Goal: Information Seeking & Learning: Learn about a topic

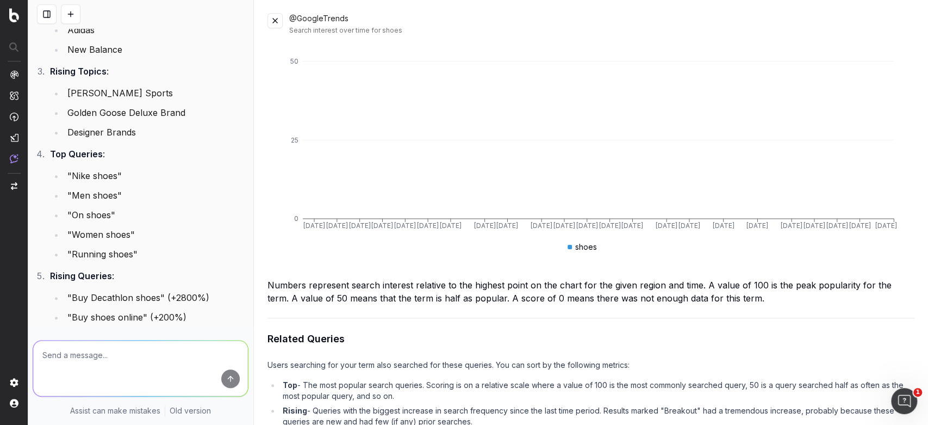
scroll to position [132, 0]
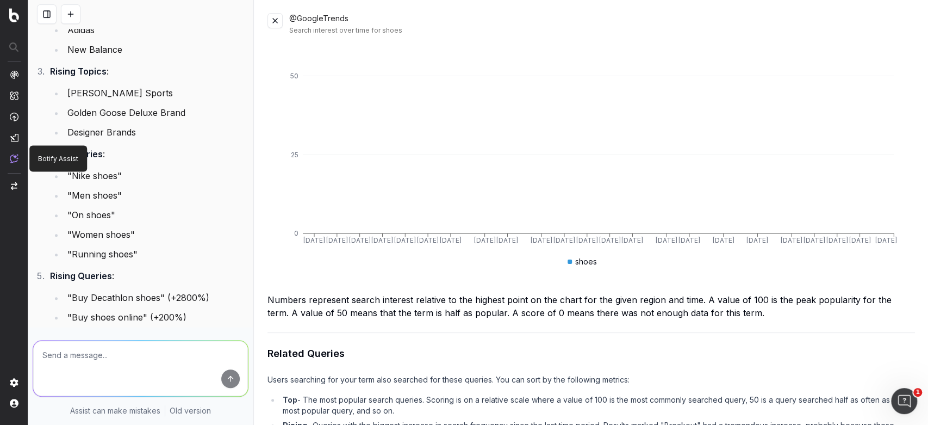
click at [12, 159] on img at bounding box center [14, 158] width 9 height 9
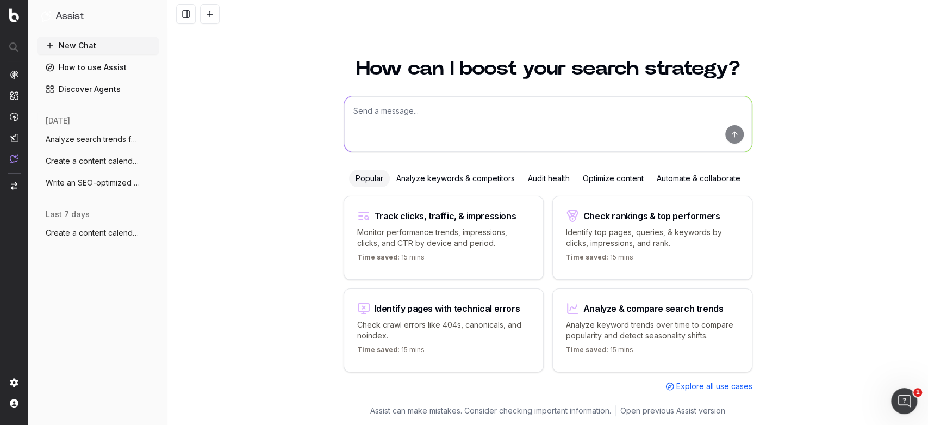
click at [488, 177] on div "Analyze keywords & competitors" at bounding box center [456, 178] width 132 height 17
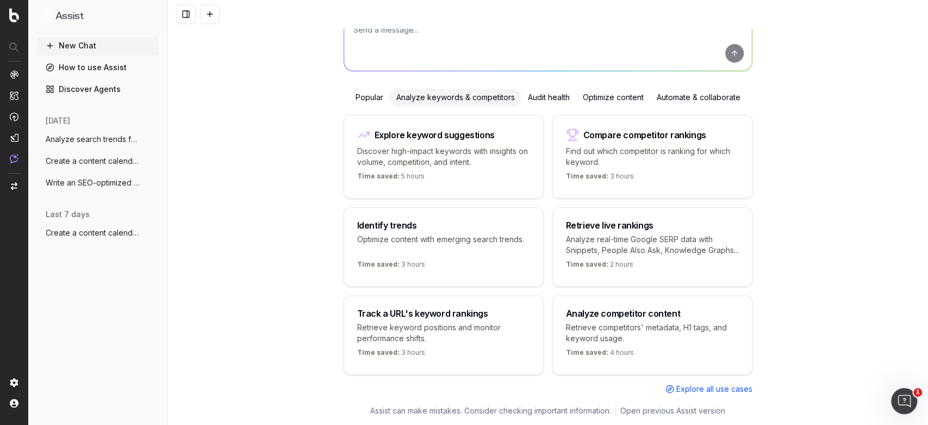
scroll to position [100, 0]
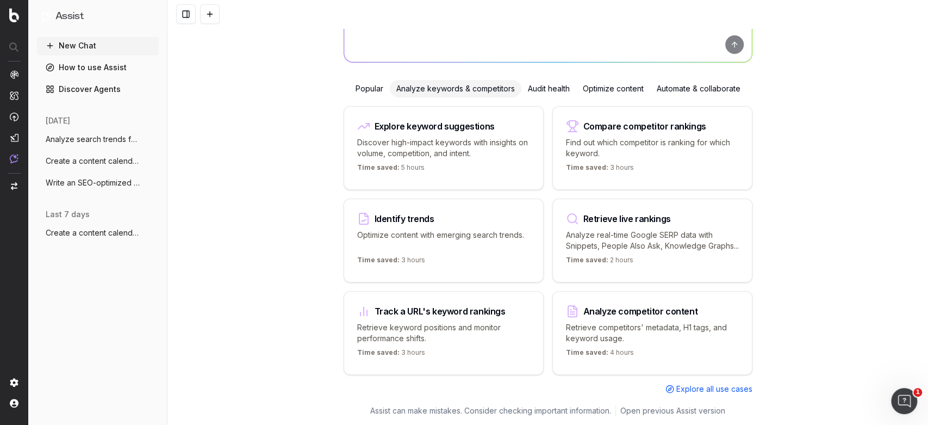
click at [556, 80] on div "Audit health" at bounding box center [548, 88] width 55 height 17
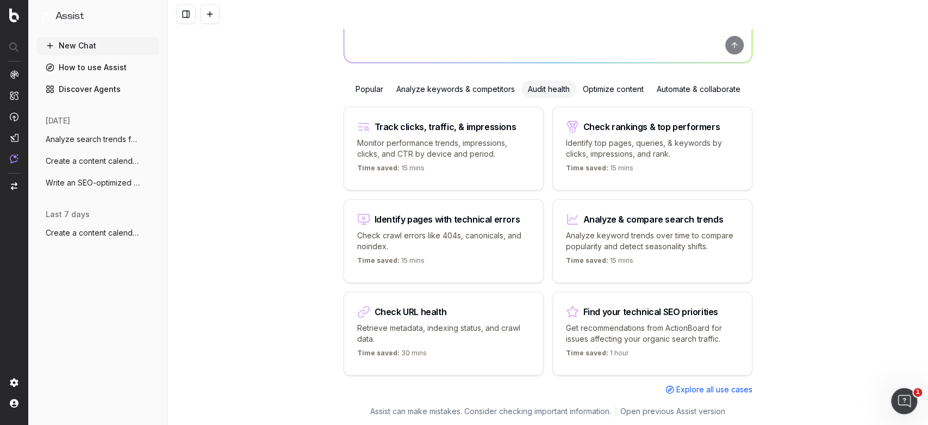
click at [596, 90] on div "Optimize content" at bounding box center [613, 88] width 74 height 17
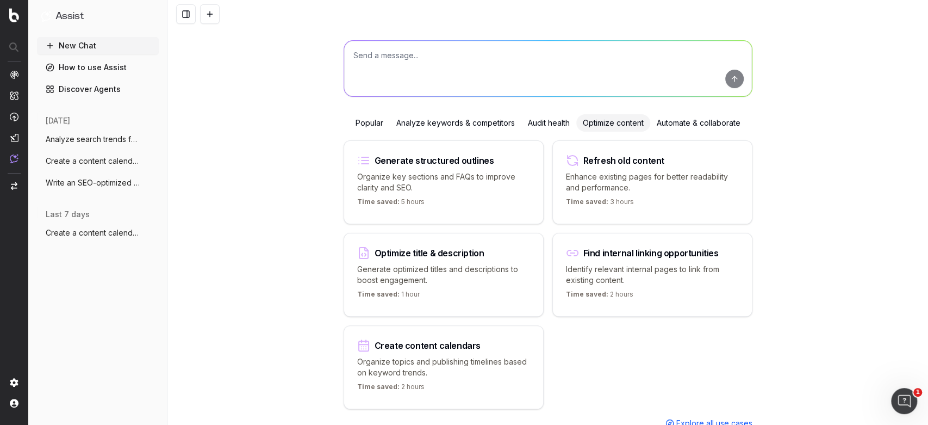
scroll to position [0, 0]
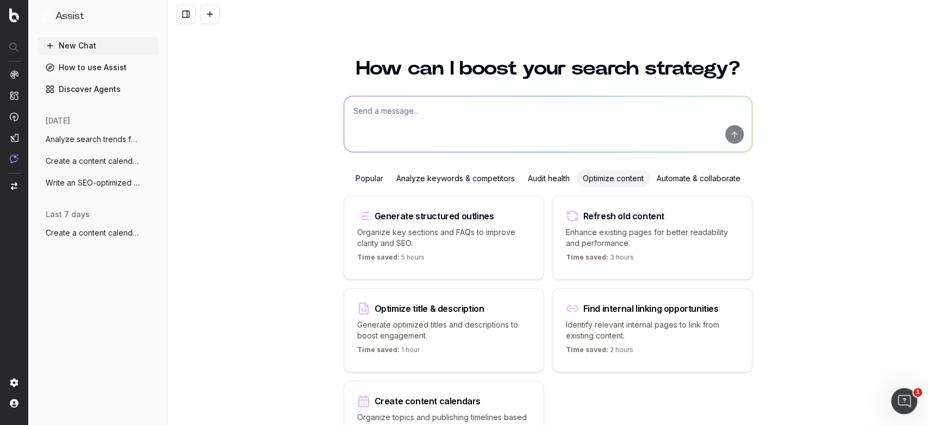
click at [459, 179] on div "Analyze keywords & competitors" at bounding box center [456, 178] width 132 height 17
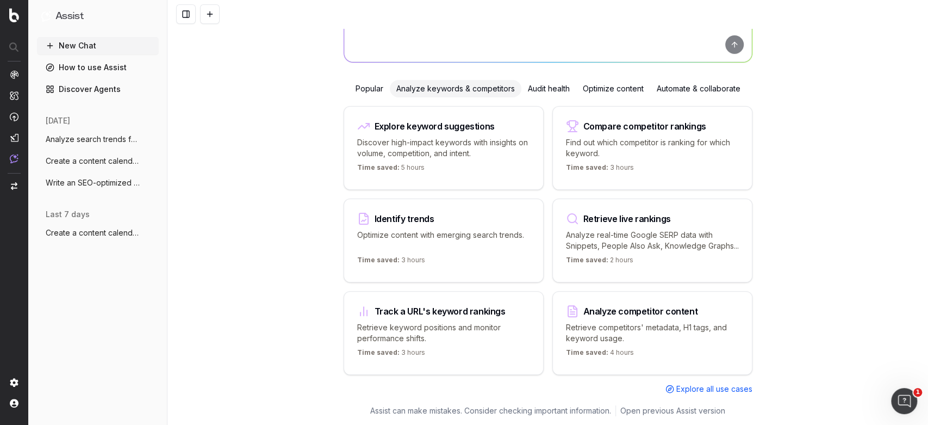
scroll to position [98, 0]
click at [380, 239] on p "Optimize content with emerging search trends." at bounding box center [443, 240] width 173 height 22
type textarea "What are the top trending topics for"
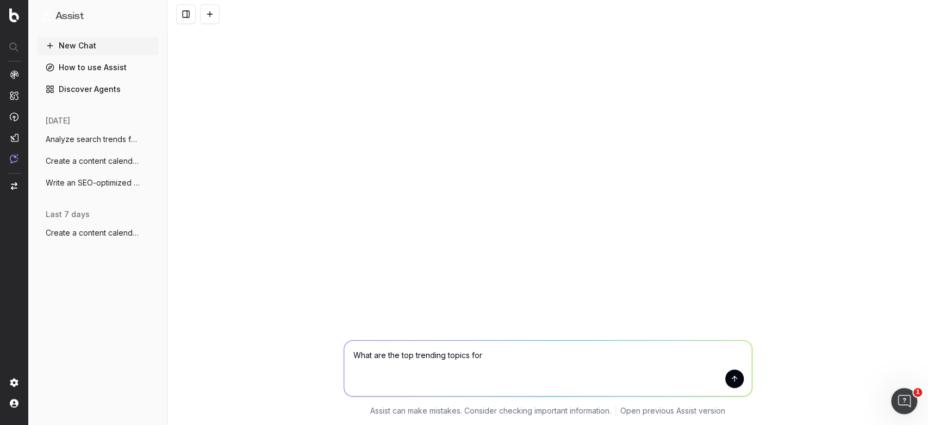
scroll to position [0, 0]
click at [15, 159] on img at bounding box center [14, 158] width 9 height 9
click at [17, 138] on img at bounding box center [14, 137] width 9 height 9
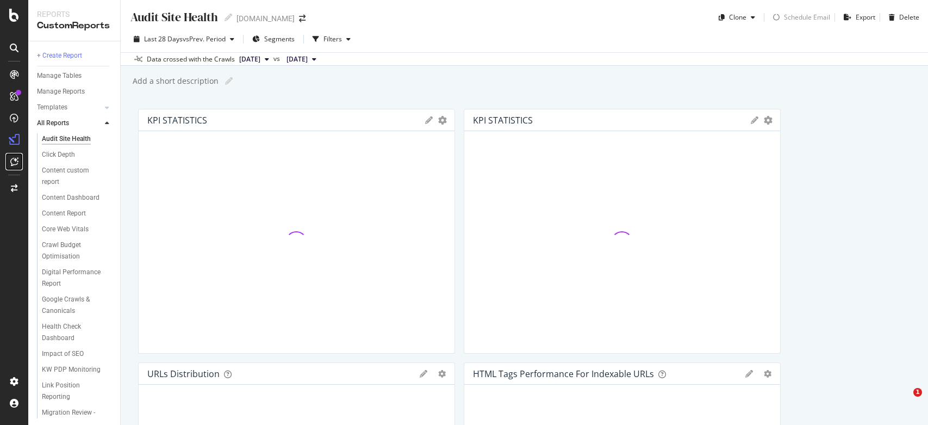
click at [17, 164] on icon at bounding box center [14, 161] width 8 height 9
click at [12, 163] on icon at bounding box center [14, 161] width 8 height 9
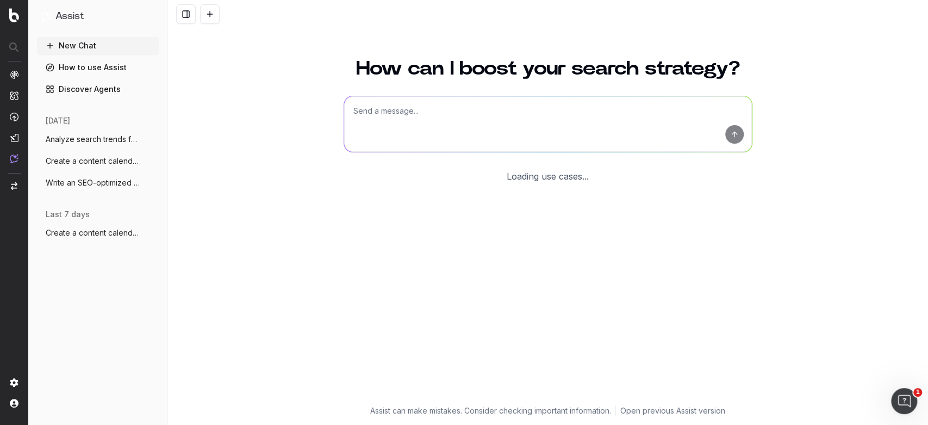
click at [14, 164] on nav at bounding box center [14, 212] width 28 height 425
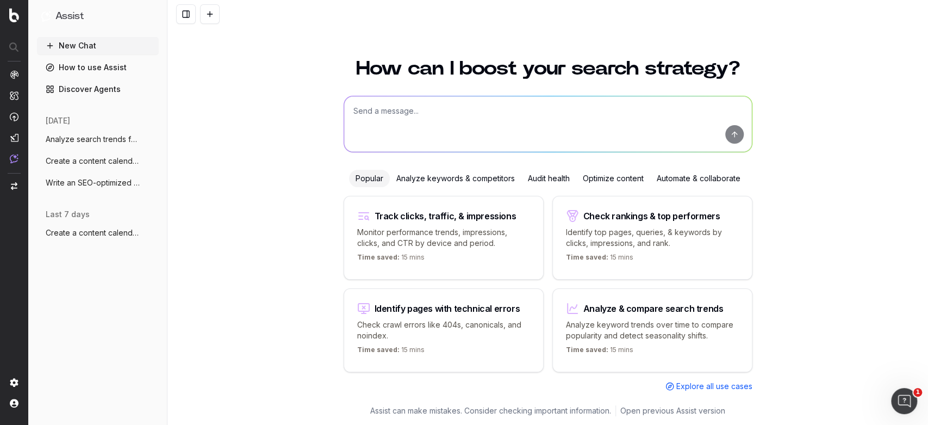
click at [439, 178] on div "Analyze keywords & competitors" at bounding box center [456, 178] width 132 height 17
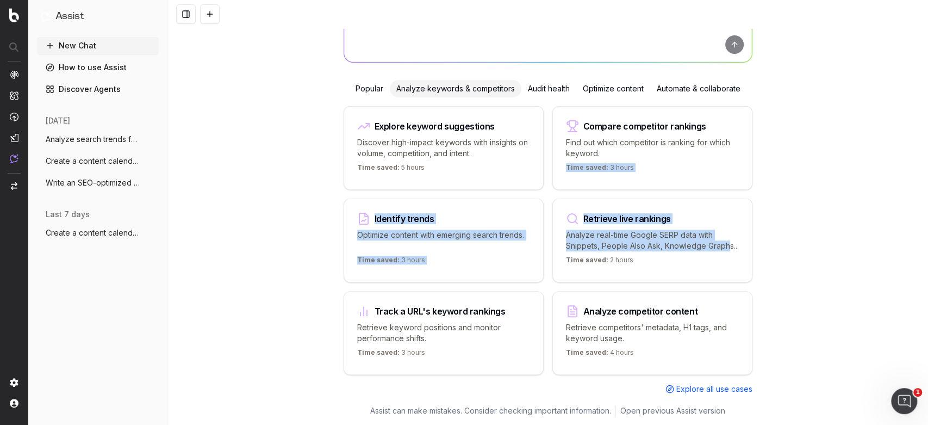
drag, startPoint x: 582, startPoint y: 243, endPoint x: 685, endPoint y: 144, distance: 143.4
click at [685, 144] on div "Explore keyword suggestions Discover high-impact keywords with insights on volu…" at bounding box center [548, 250] width 409 height 288
click at [807, 208] on div "How can I boost your search strategy? Popular Analyze keywords & competitors Au…" at bounding box center [547, 168] width 761 height 425
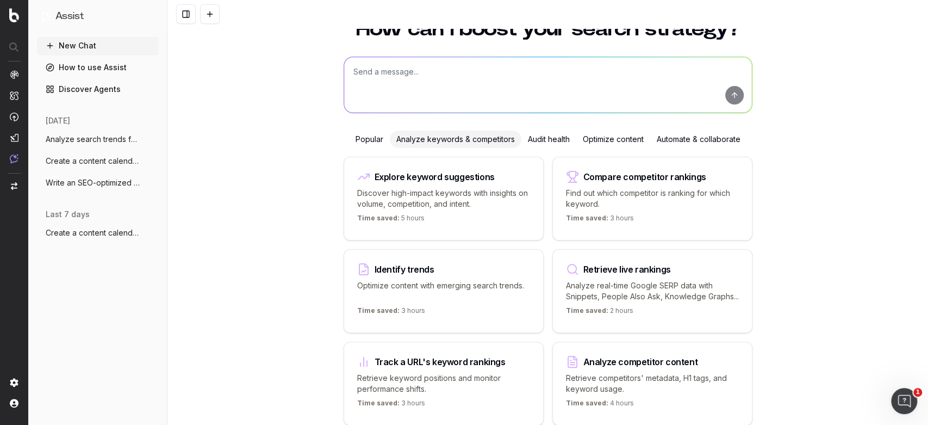
scroll to position [39, 0]
click at [360, 139] on div "Popular" at bounding box center [369, 138] width 41 height 17
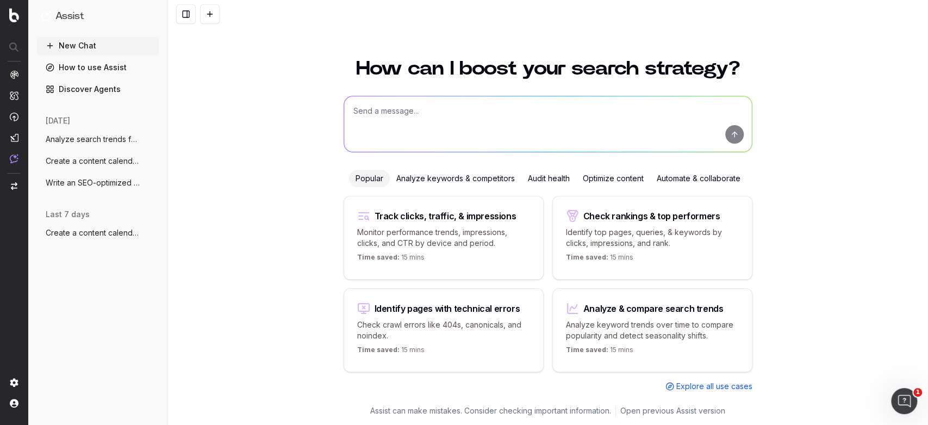
scroll to position [0, 0]
click at [450, 182] on div "Analyze keywords & competitors" at bounding box center [456, 178] width 132 height 17
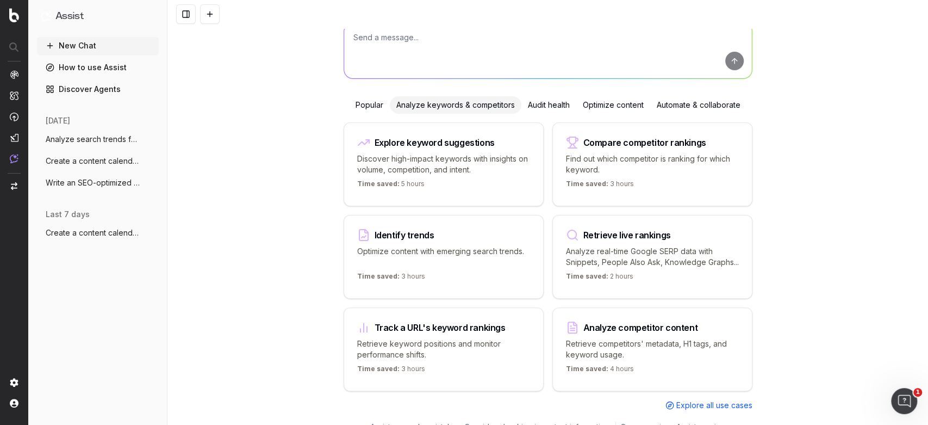
scroll to position [73, 0]
click at [644, 191] on div "Compare competitor rankings Find out which competitor is ranking for which keyw…" at bounding box center [652, 164] width 200 height 84
type textarea "What are the top competitors ranking for"
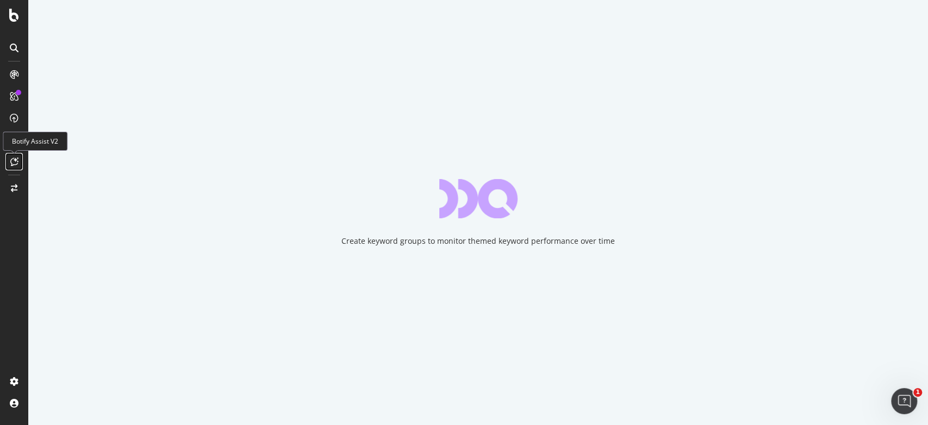
click at [10, 166] on div at bounding box center [13, 161] width 17 height 17
click at [12, 162] on icon at bounding box center [14, 161] width 8 height 9
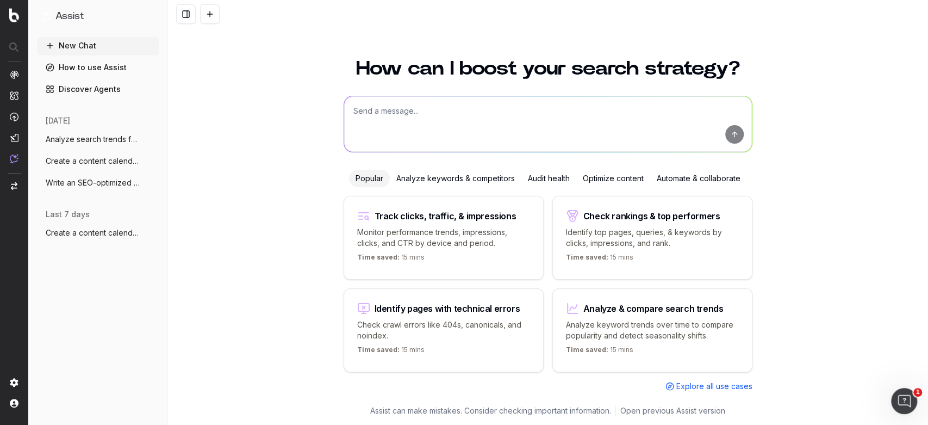
click at [703, 178] on div "Automate & collaborate" at bounding box center [698, 178] width 97 height 17
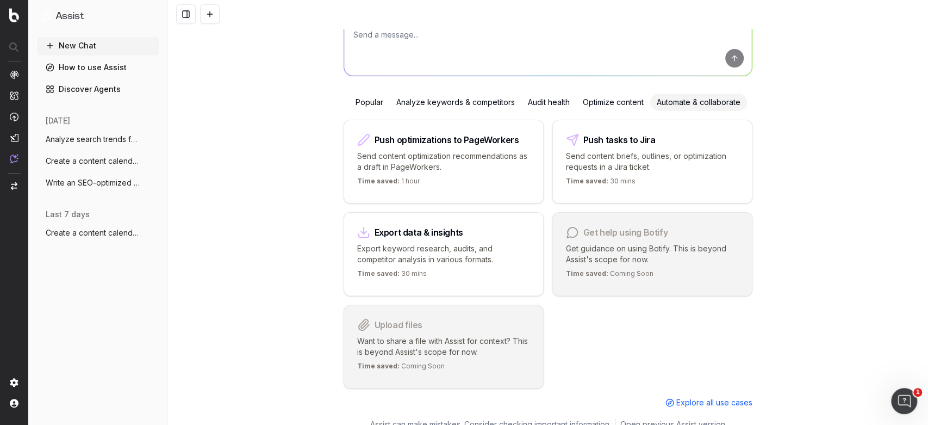
click at [613, 103] on div "Optimize content" at bounding box center [613, 102] width 74 height 17
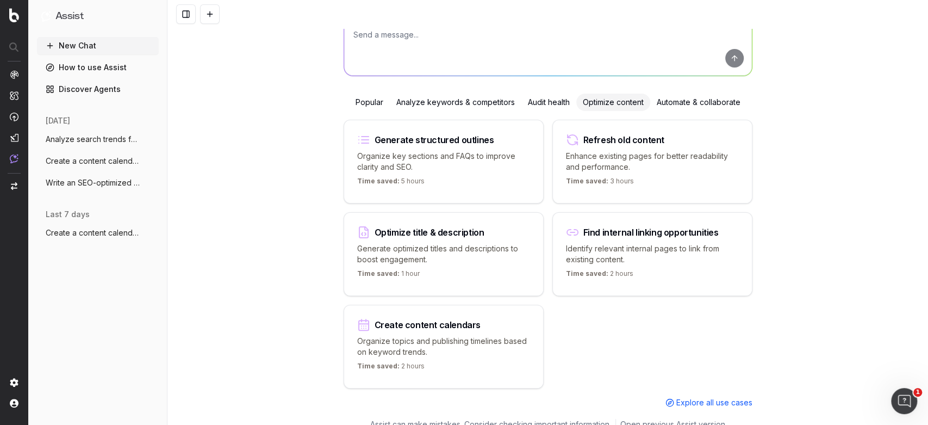
click at [543, 103] on div "Audit health" at bounding box center [548, 102] width 55 height 17
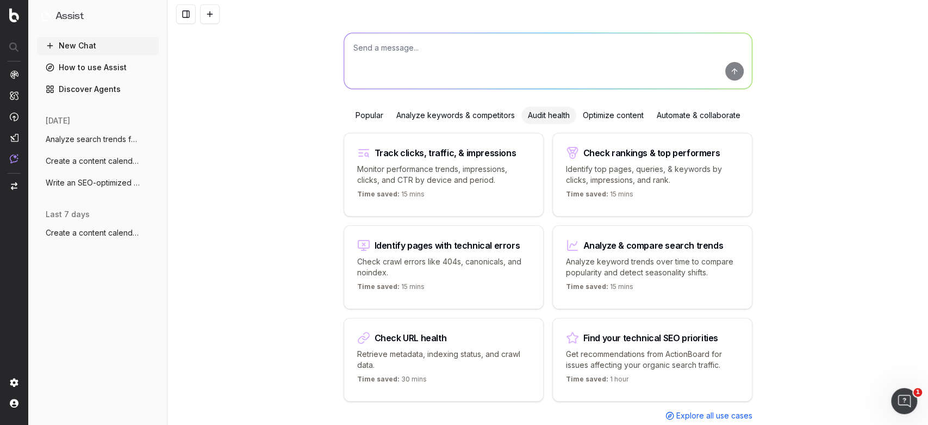
scroll to position [62, 0]
click at [423, 116] on div "Analyze keywords & competitors" at bounding box center [456, 116] width 132 height 17
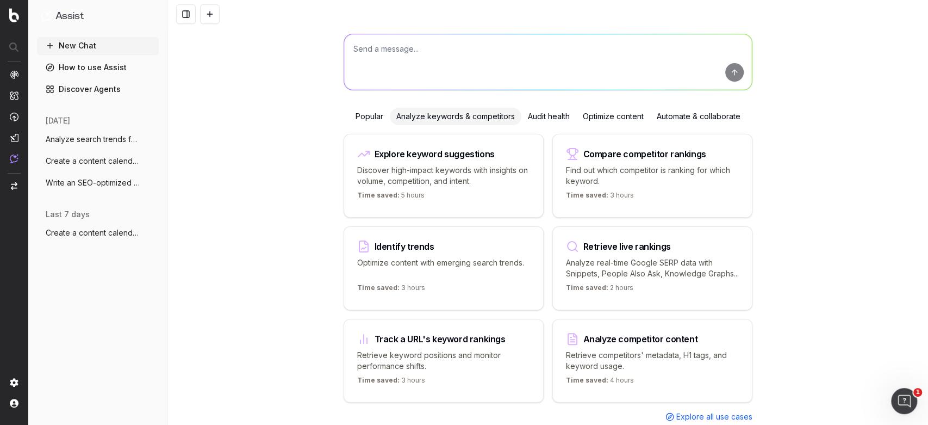
click at [364, 112] on div "Popular" at bounding box center [369, 116] width 41 height 17
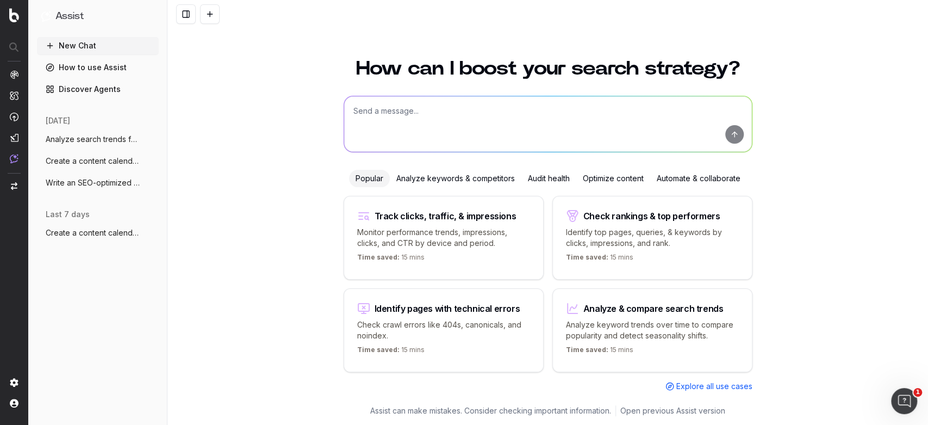
click at [445, 179] on div "Analyze keywords & competitors" at bounding box center [456, 178] width 132 height 17
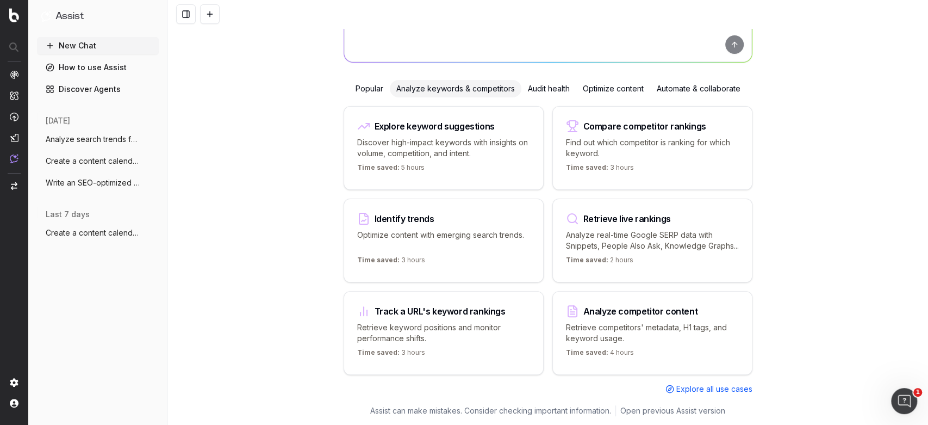
scroll to position [90, 0]
click at [658, 151] on p "Find out which competitor is ranking for which keyword." at bounding box center [652, 148] width 173 height 22
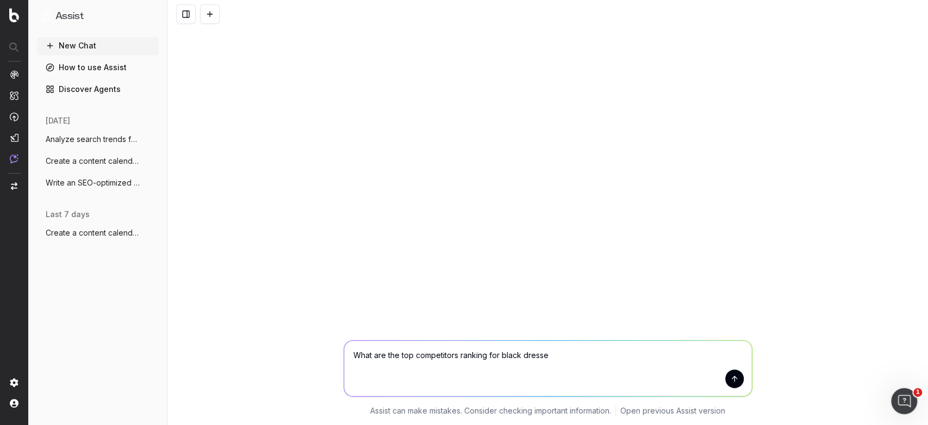
type textarea "What are the top competitors ranking for black dresses"
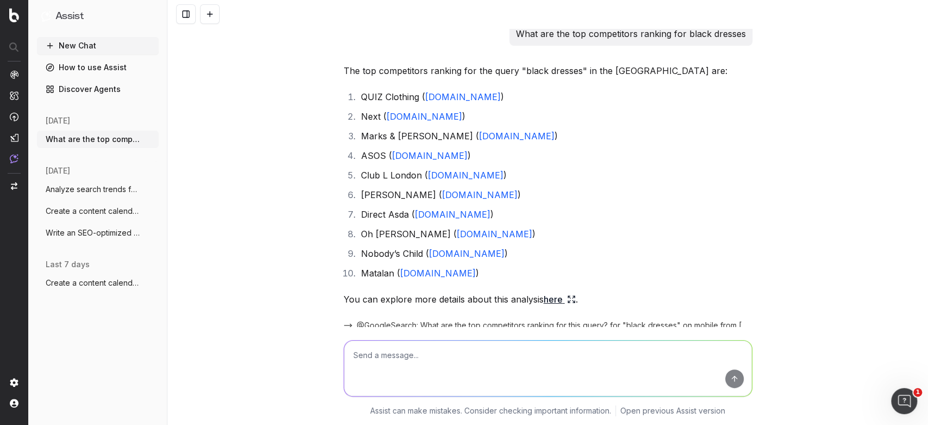
scroll to position [58, 0]
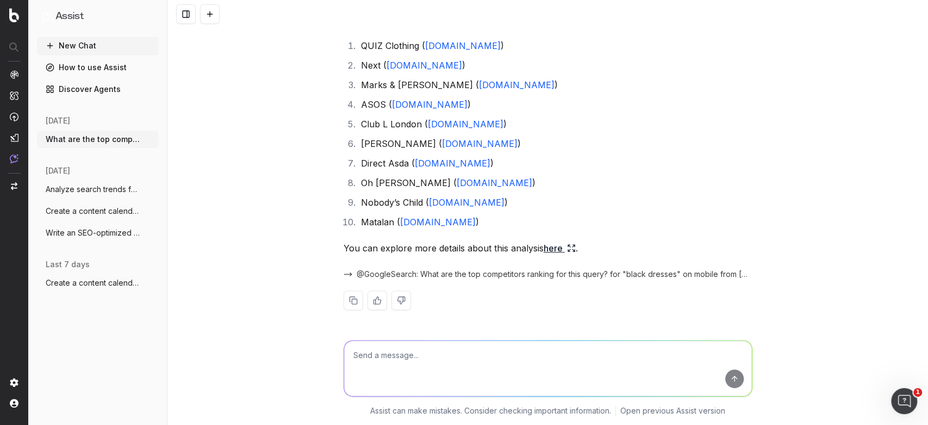
click at [552, 250] on link "here" at bounding box center [560, 247] width 32 height 15
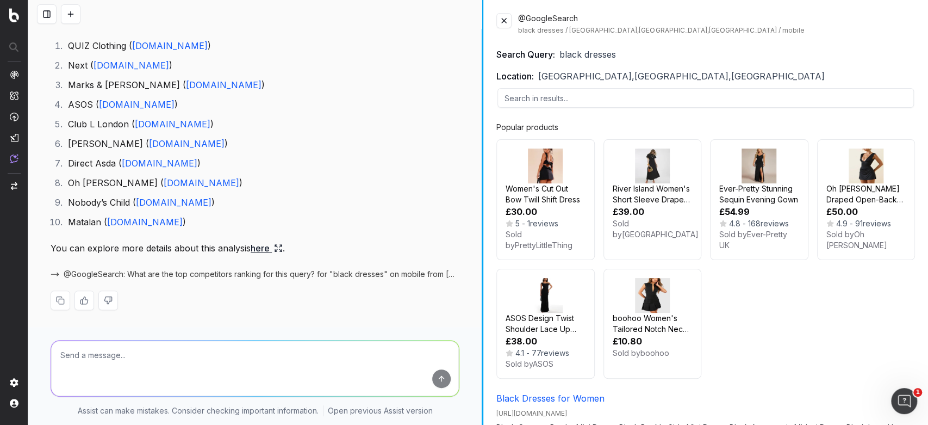
click at [674, 424] on html "Assist New Chat How to use Assist Discover Agents [DATE] What are the top compe…" at bounding box center [464, 212] width 928 height 425
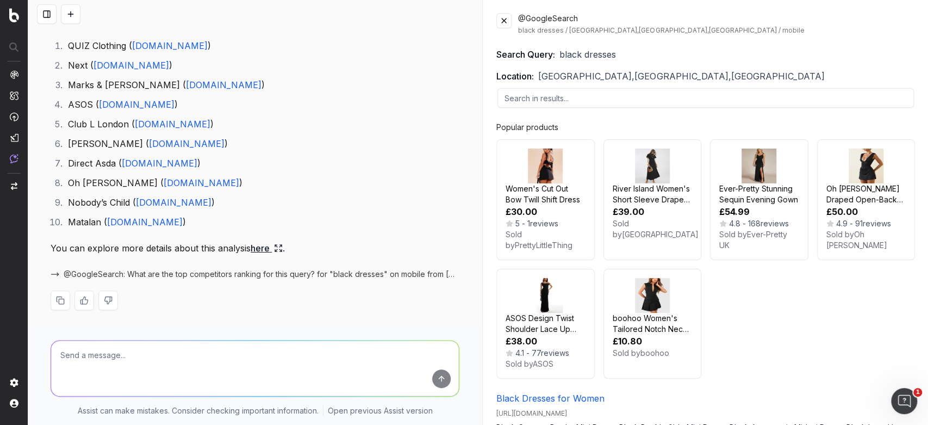
click at [504, 15] on button at bounding box center [503, 20] width 15 height 15
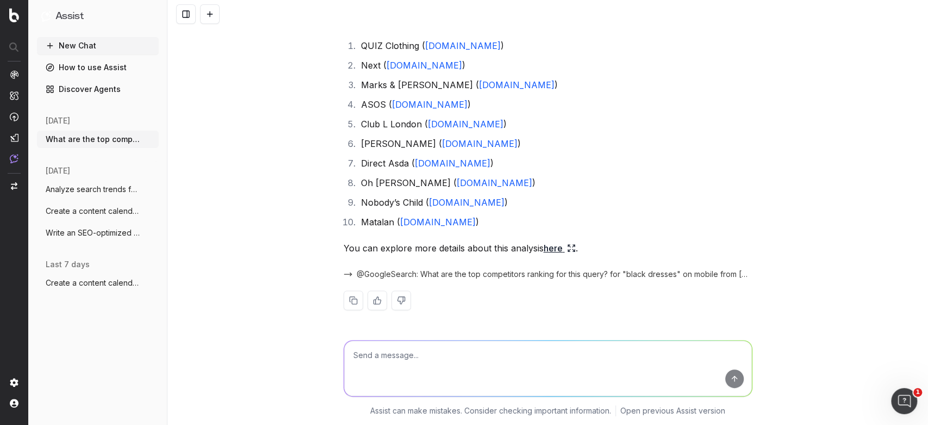
scroll to position [0, 0]
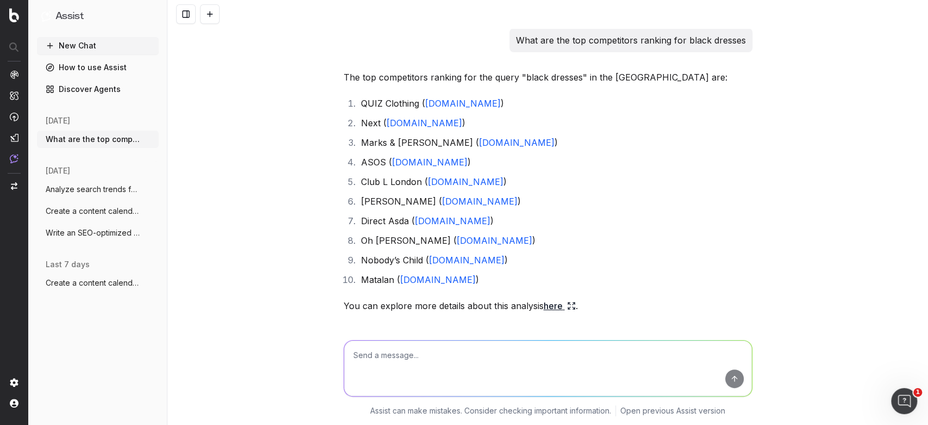
click at [503, 373] on textarea at bounding box center [548, 367] width 408 height 55
type textarea "designer dresses"
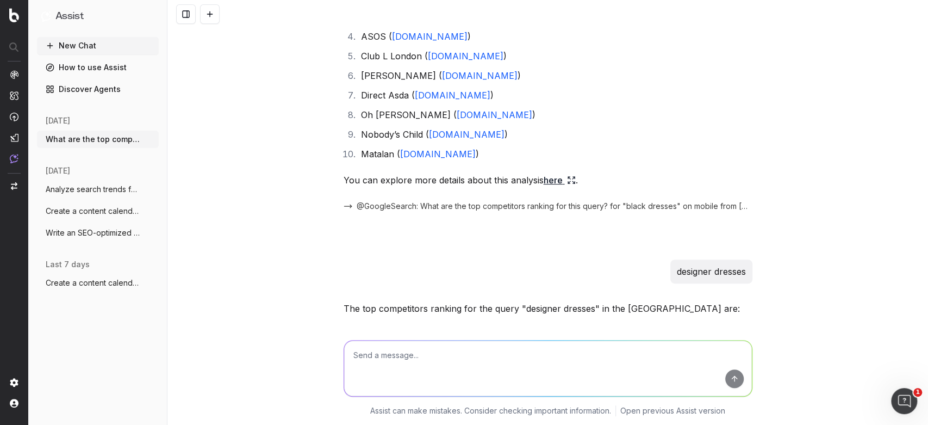
scroll to position [356, 0]
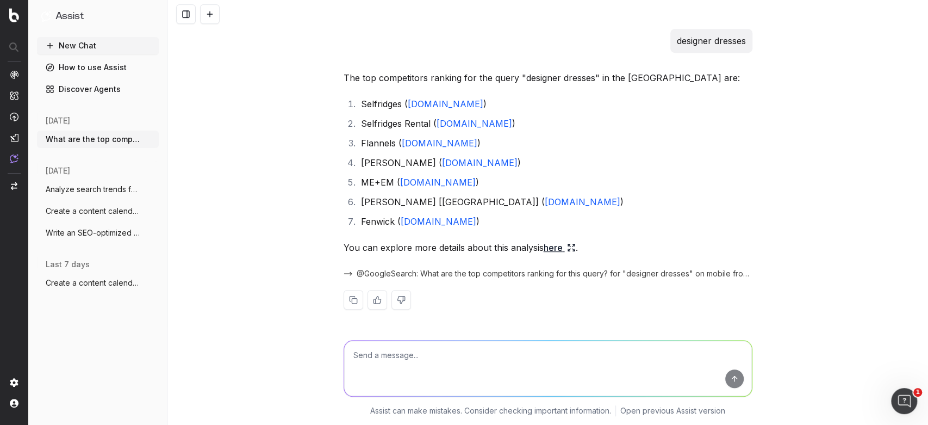
click at [390, 273] on span "@GoogleSearch: What are the top competitors ranking for this query? for "design…" at bounding box center [555, 273] width 396 height 11
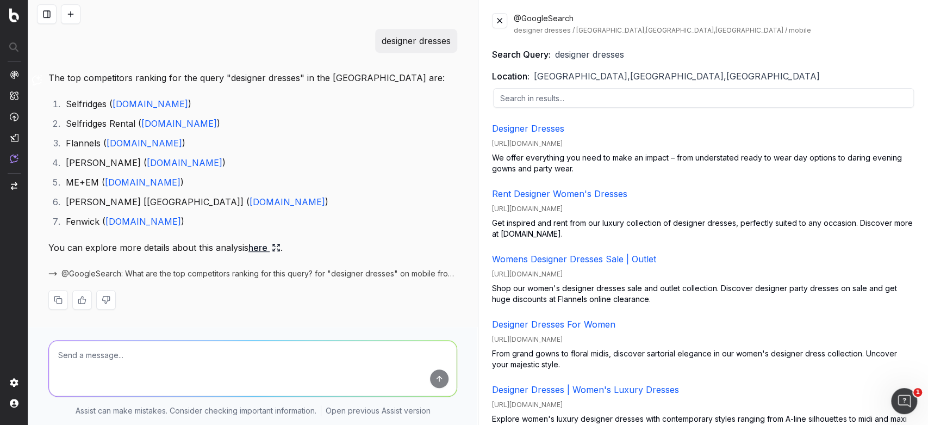
scroll to position [0, 0]
click at [498, 28] on button at bounding box center [499, 20] width 15 height 15
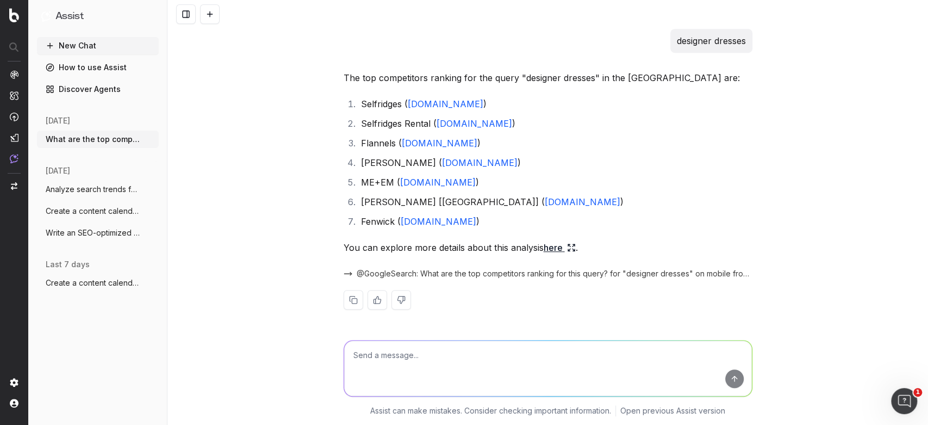
click at [458, 351] on textarea at bounding box center [548, 367] width 408 height 55
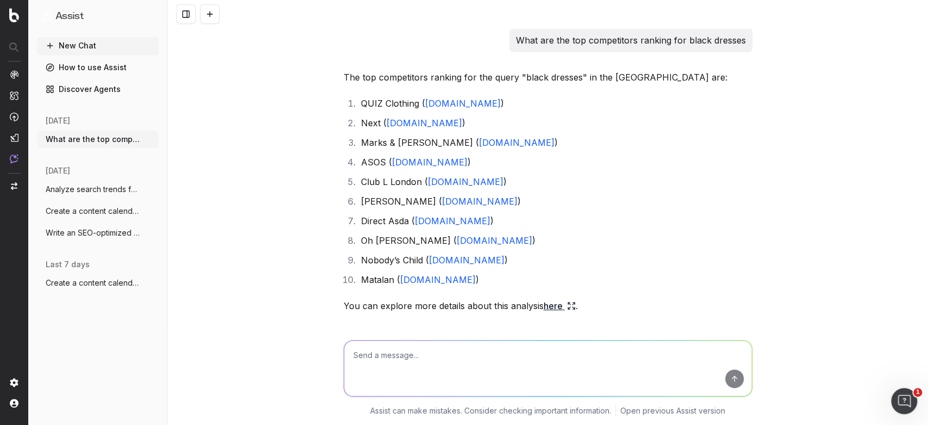
scroll to position [356, 0]
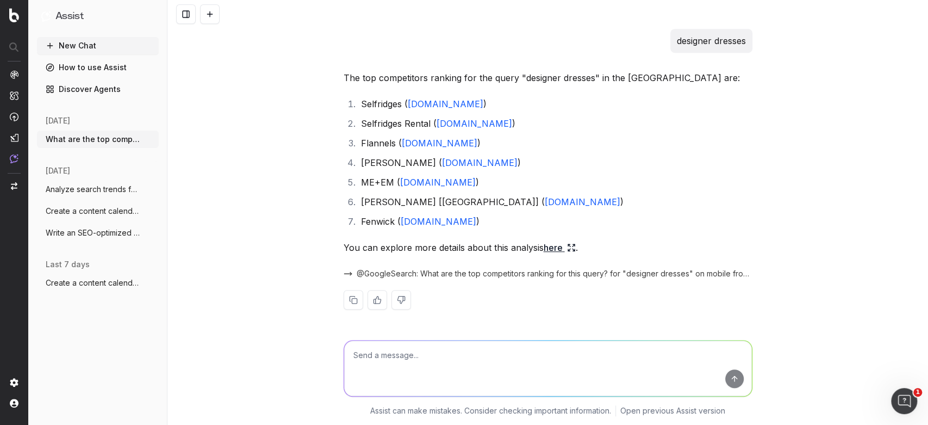
click at [545, 352] on textarea at bounding box center [548, 367] width 408 height 55
type textarea "c"
type textarea "can we see impressions?"
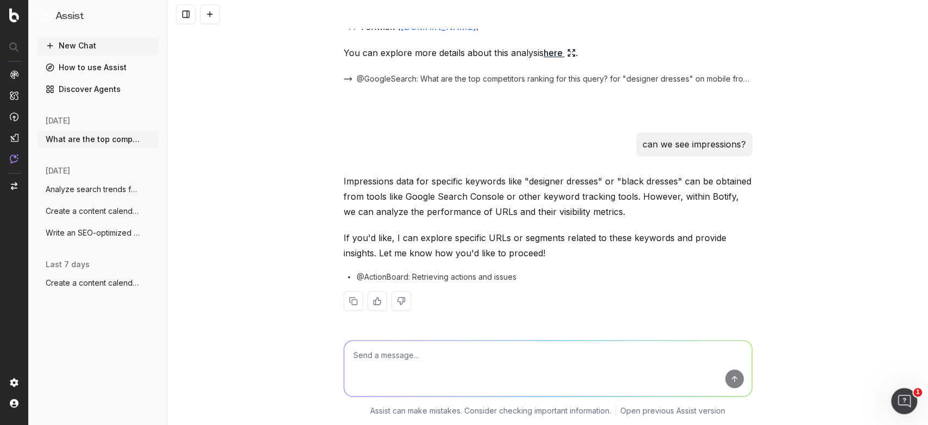
scroll to position [552, 0]
click at [503, 371] on textarea at bounding box center [548, 367] width 408 height 55
type textarea "yes"
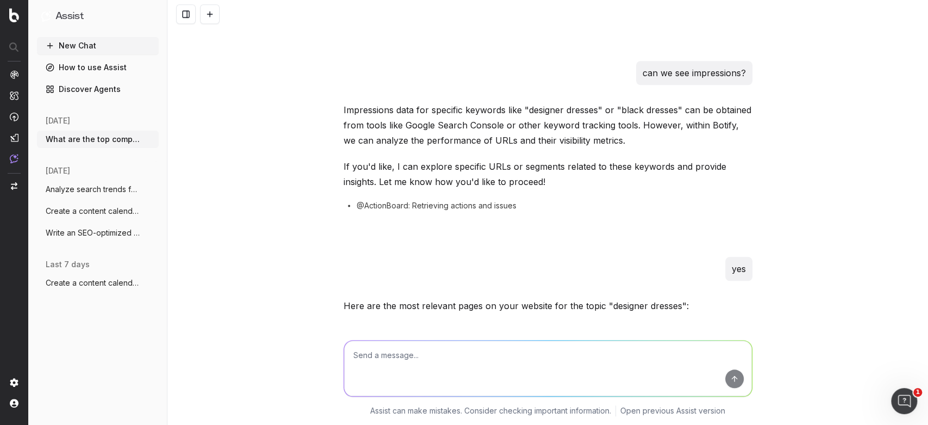
scroll to position [621, 0]
click at [10, 154] on img at bounding box center [14, 158] width 9 height 9
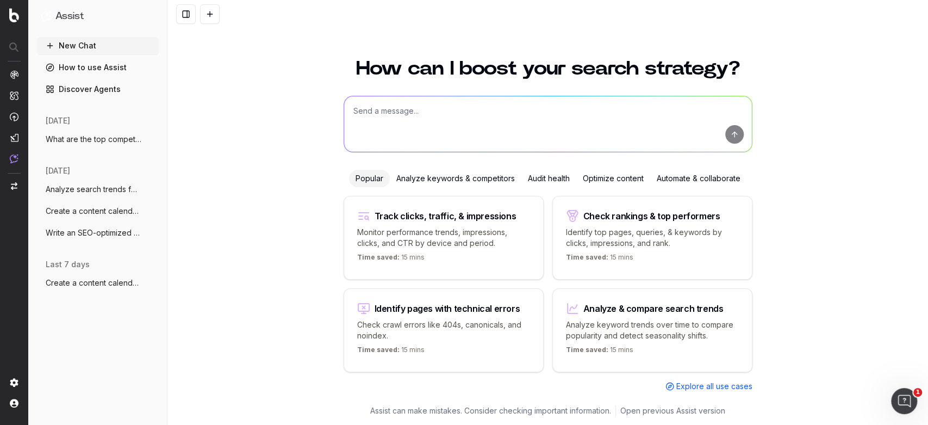
click at [494, 176] on div "Analyze keywords & competitors" at bounding box center [456, 178] width 132 height 17
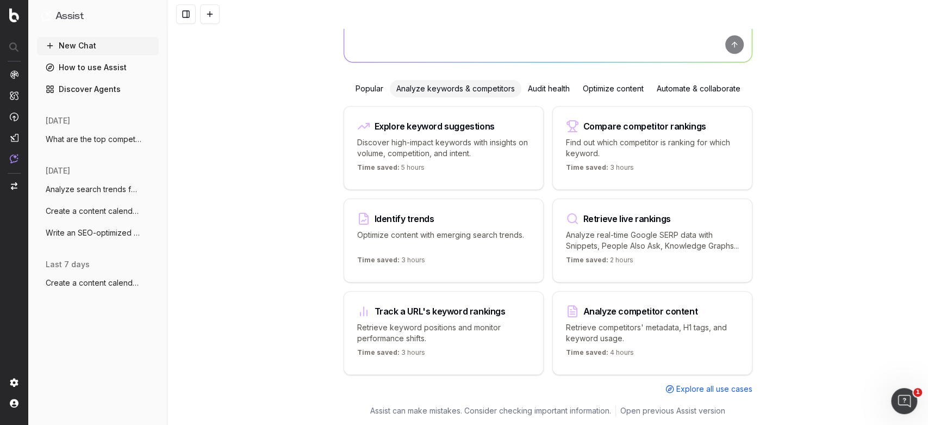
click at [622, 341] on p "Retrieve competitors' metadata, H1 tags, and keyword usage." at bounding box center [652, 333] width 173 height 22
type textarea "Provide me the page title and a table of contents from"
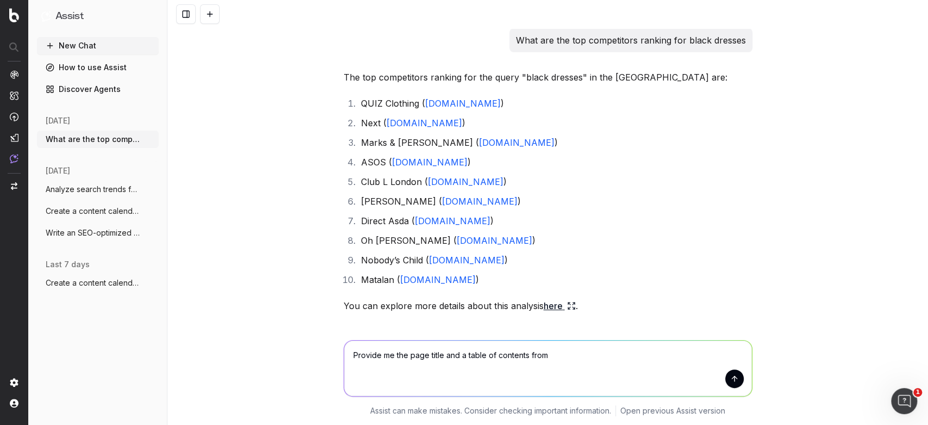
scroll to position [887, 0]
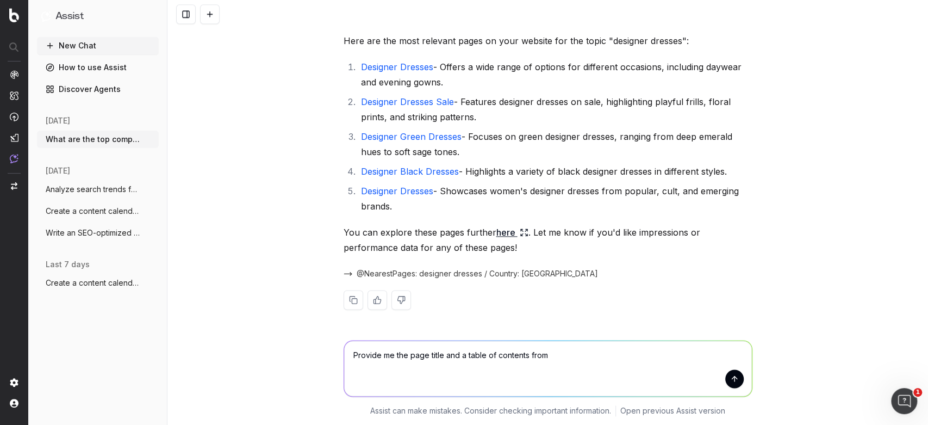
click at [74, 194] on span "Analyze search trends for: shoes" at bounding box center [94, 189] width 96 height 11
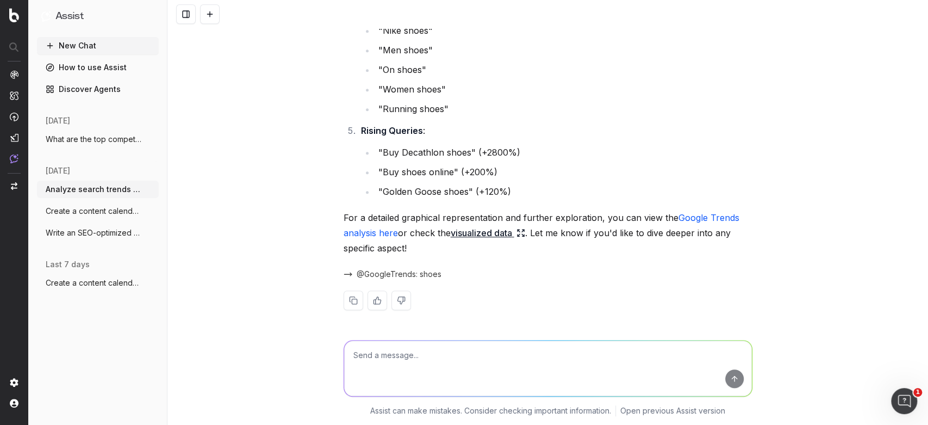
click at [79, 204] on button "Create a content calendar using trends &" at bounding box center [98, 210] width 122 height 17
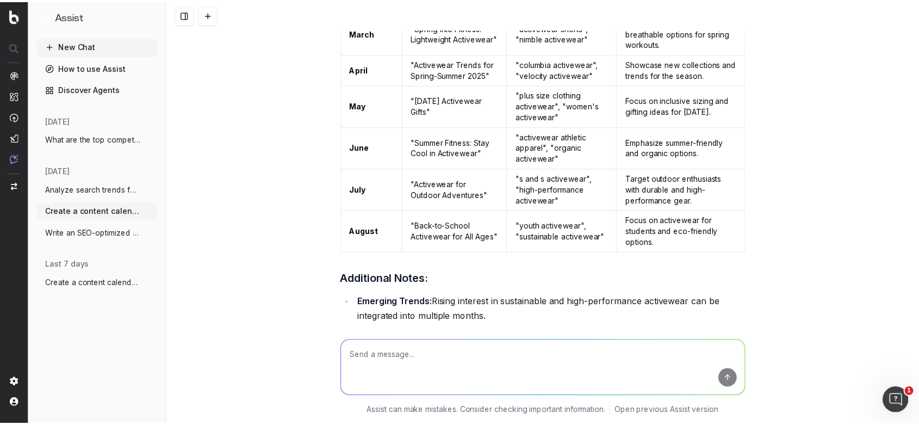
scroll to position [379, 0]
click at [84, 65] on link "How to use Assist" at bounding box center [98, 67] width 122 height 17
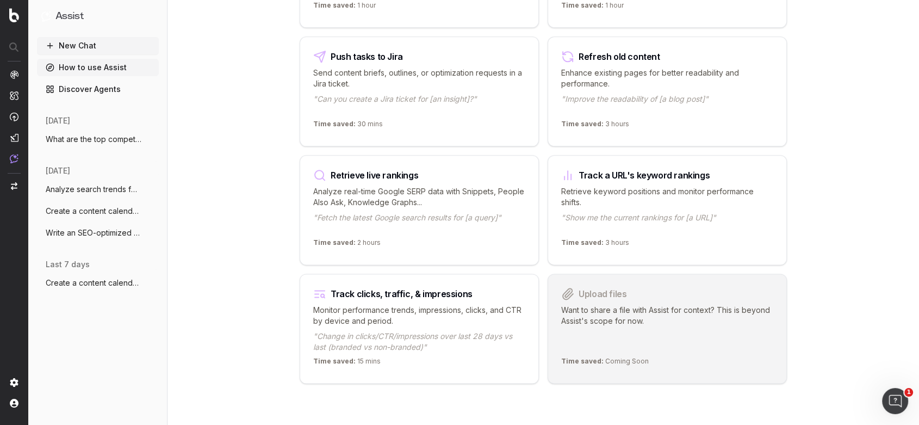
scroll to position [1314, 0]
click at [621, 222] on p ""Show me the current rankings for [a URL]"" at bounding box center [667, 224] width 212 height 22
